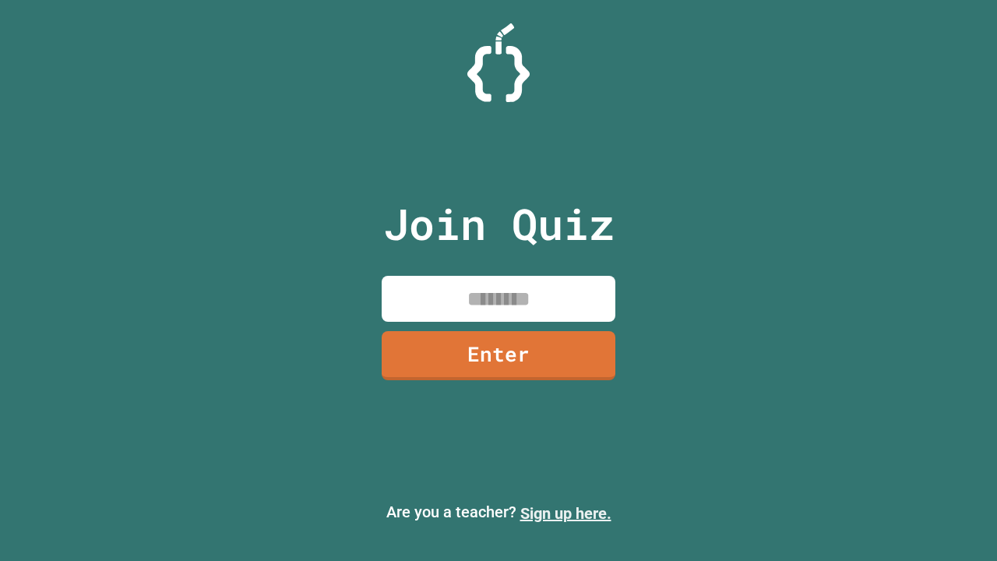
click at [565, 513] on link "Sign up here." at bounding box center [565, 513] width 91 height 19
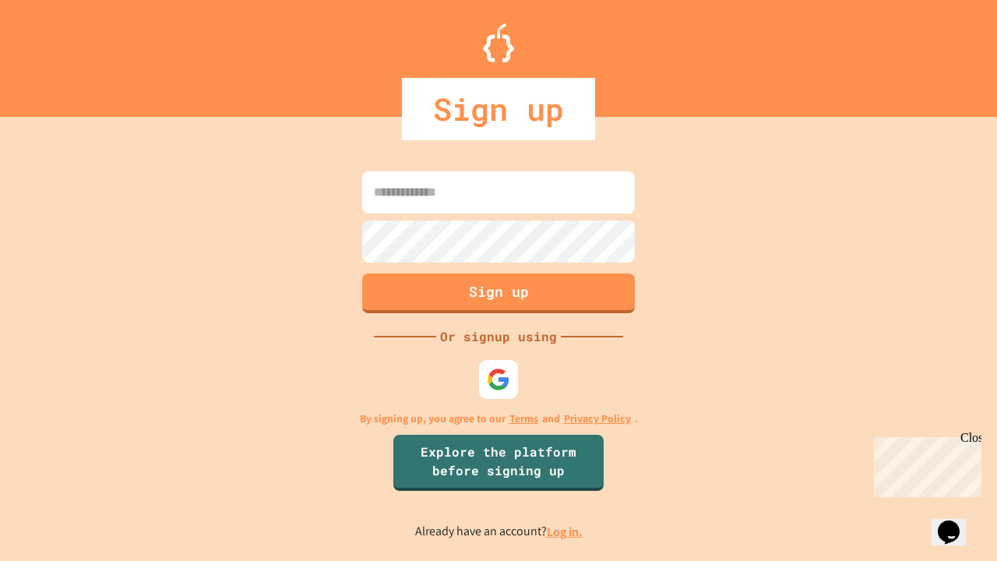
click at [565, 531] on link "Log in." at bounding box center [565, 531] width 36 height 16
